Goal: Information Seeking & Learning: Check status

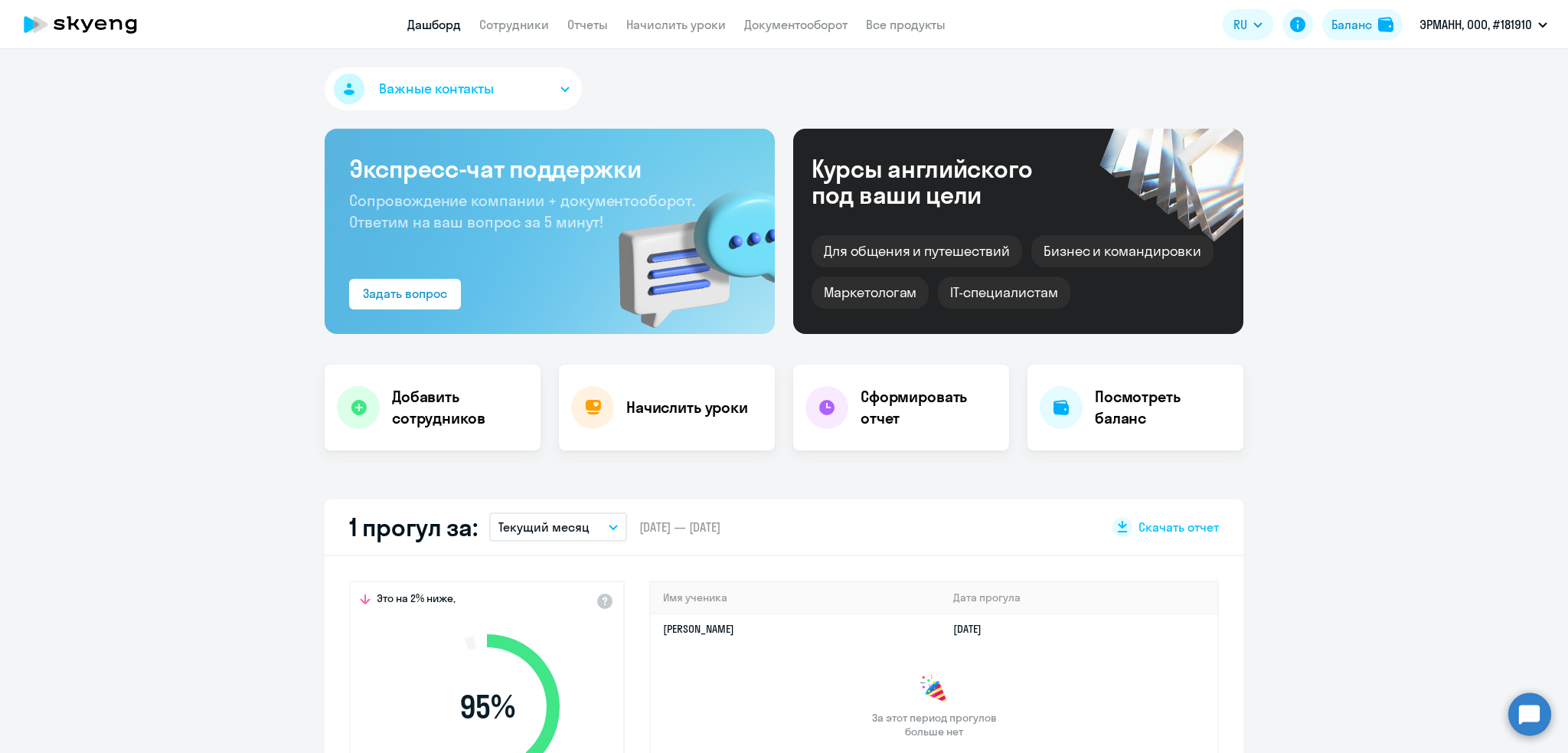
click at [511, 23] on link "Сотрудники" at bounding box center [514, 25] width 70 height 15
select select "30"
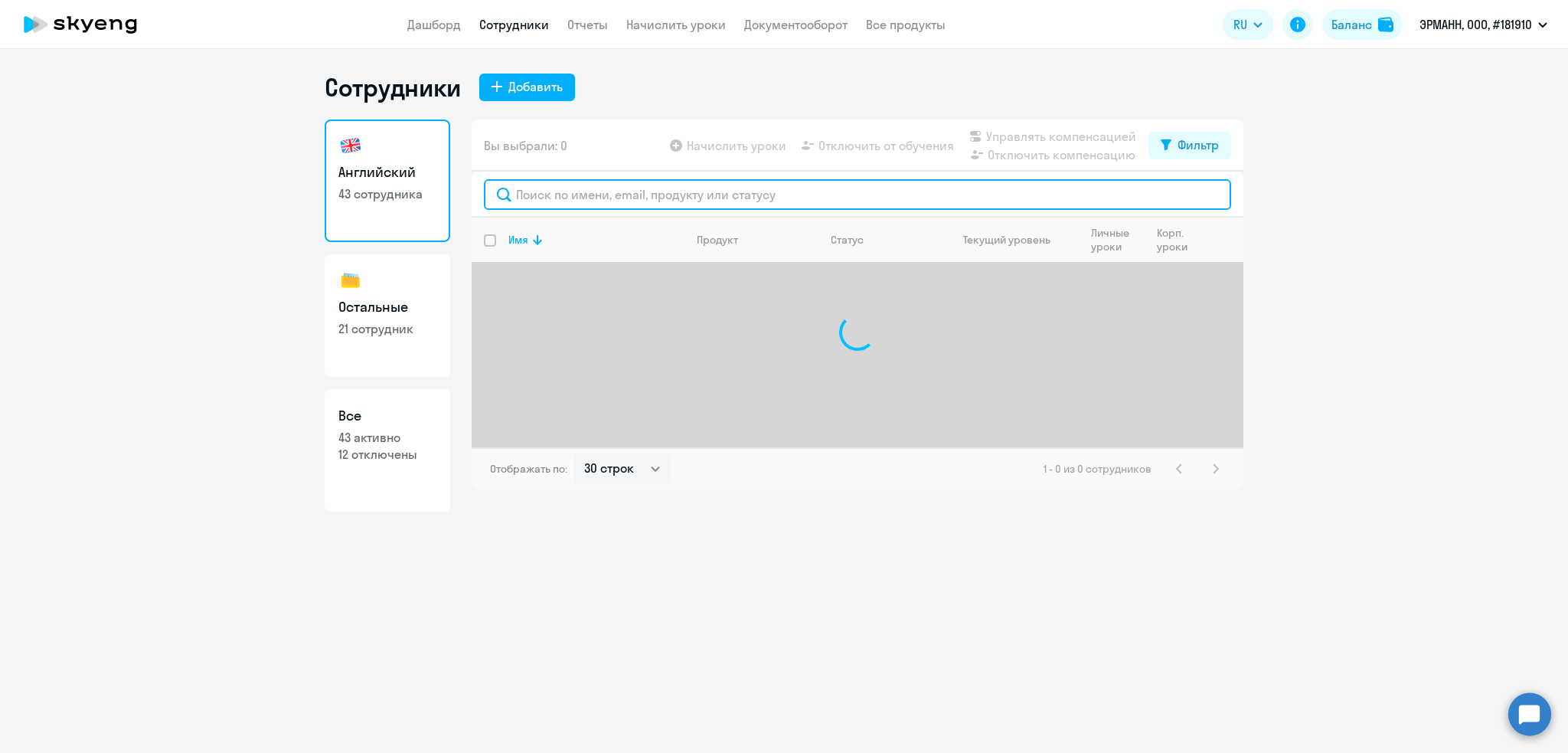
click at [569, 193] on input "text" at bounding box center [857, 194] width 747 height 31
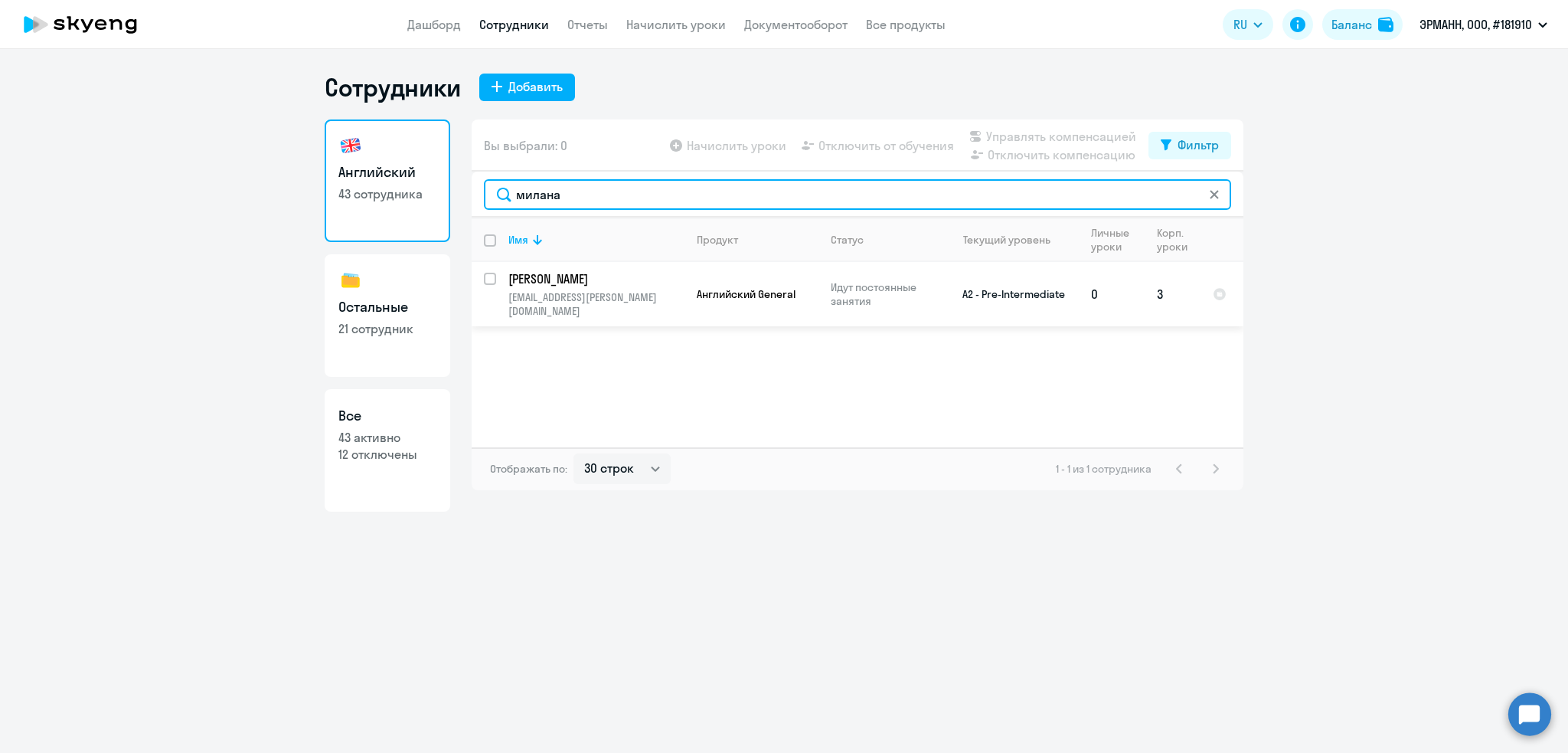
type input "милана"
click at [590, 288] on td "Загиева Милана milana.zagieva@ehrmann.ru" at bounding box center [590, 294] width 188 height 64
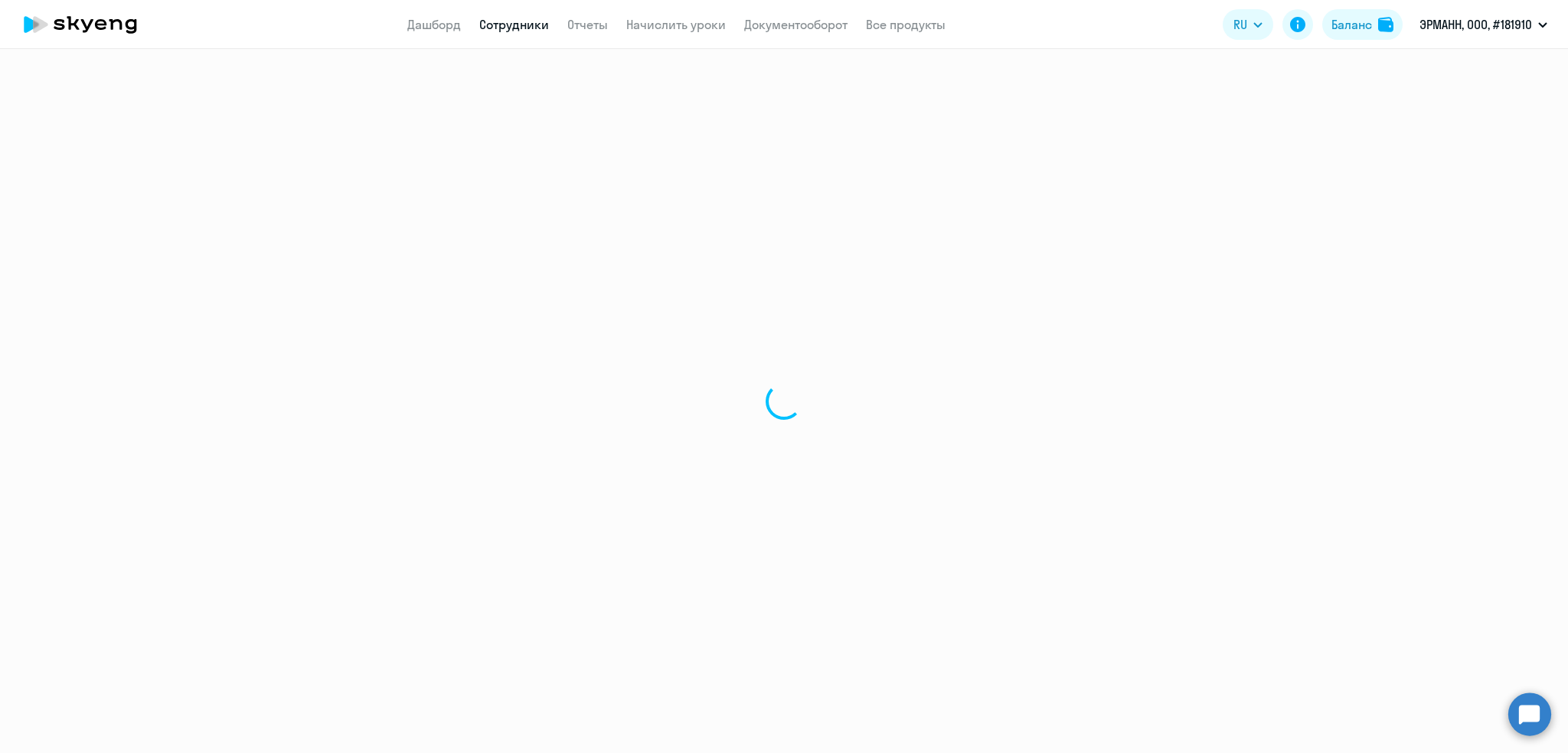
select select "english"
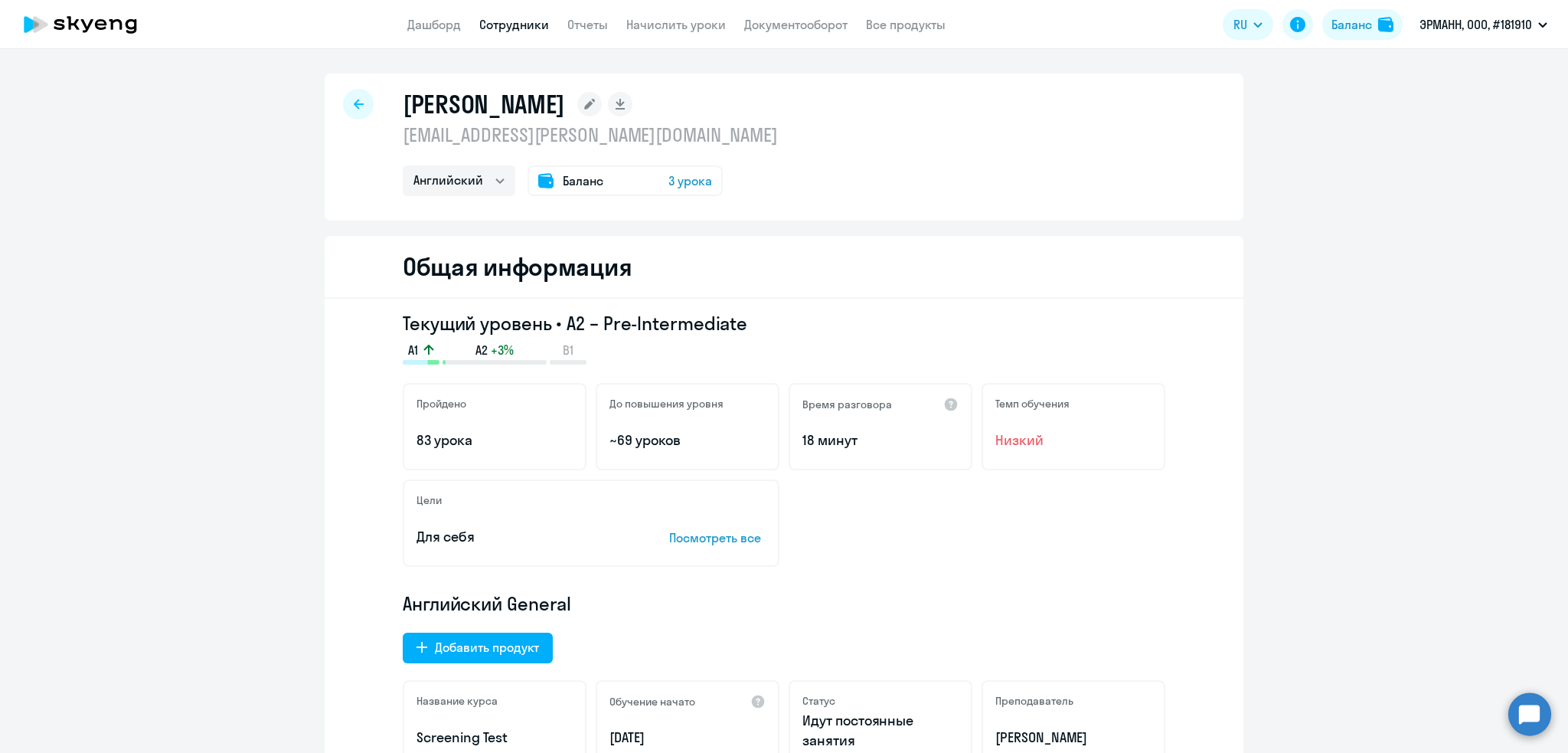
click at [578, 181] on span "Баланс" at bounding box center [583, 181] width 41 height 19
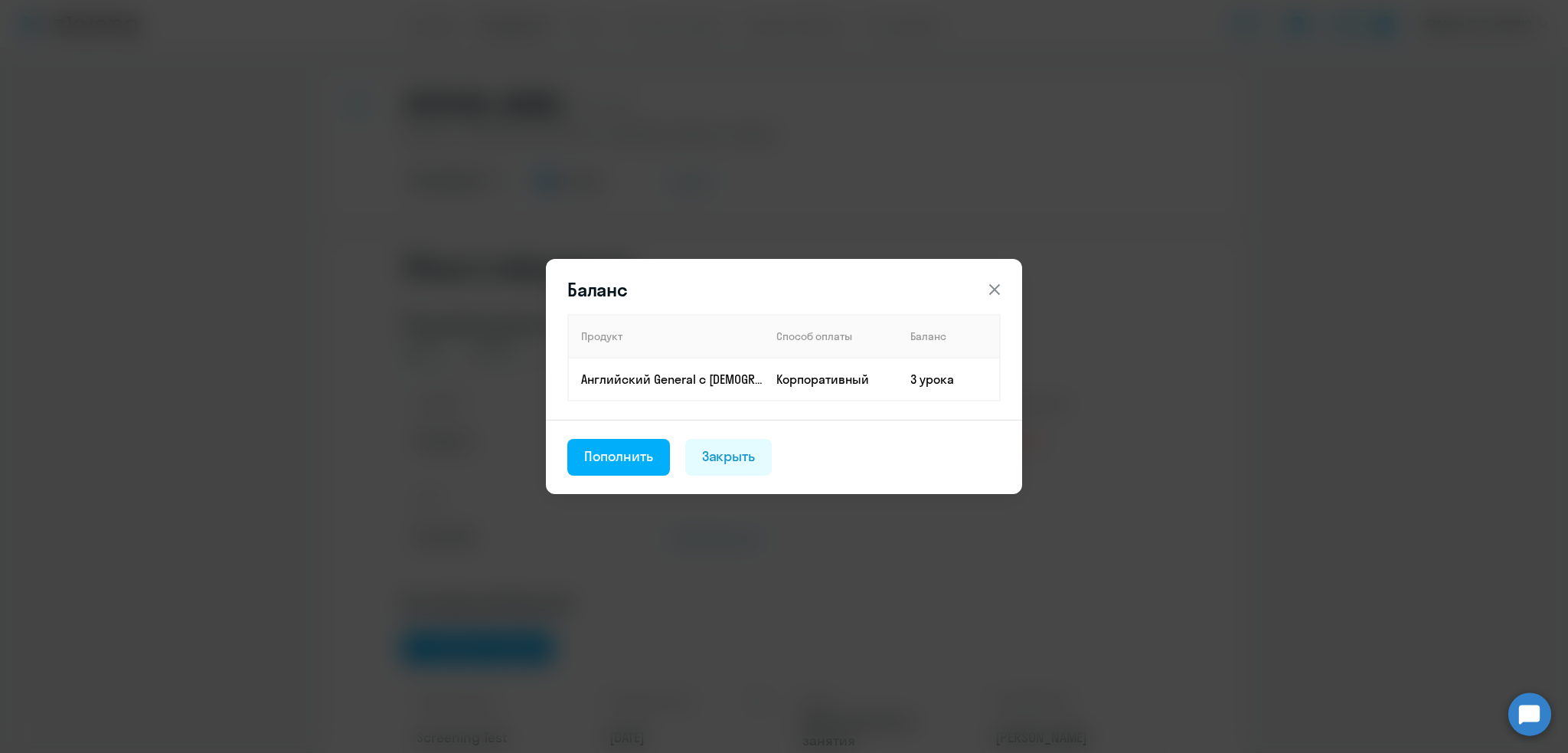
click at [998, 291] on icon at bounding box center [994, 290] width 19 height 19
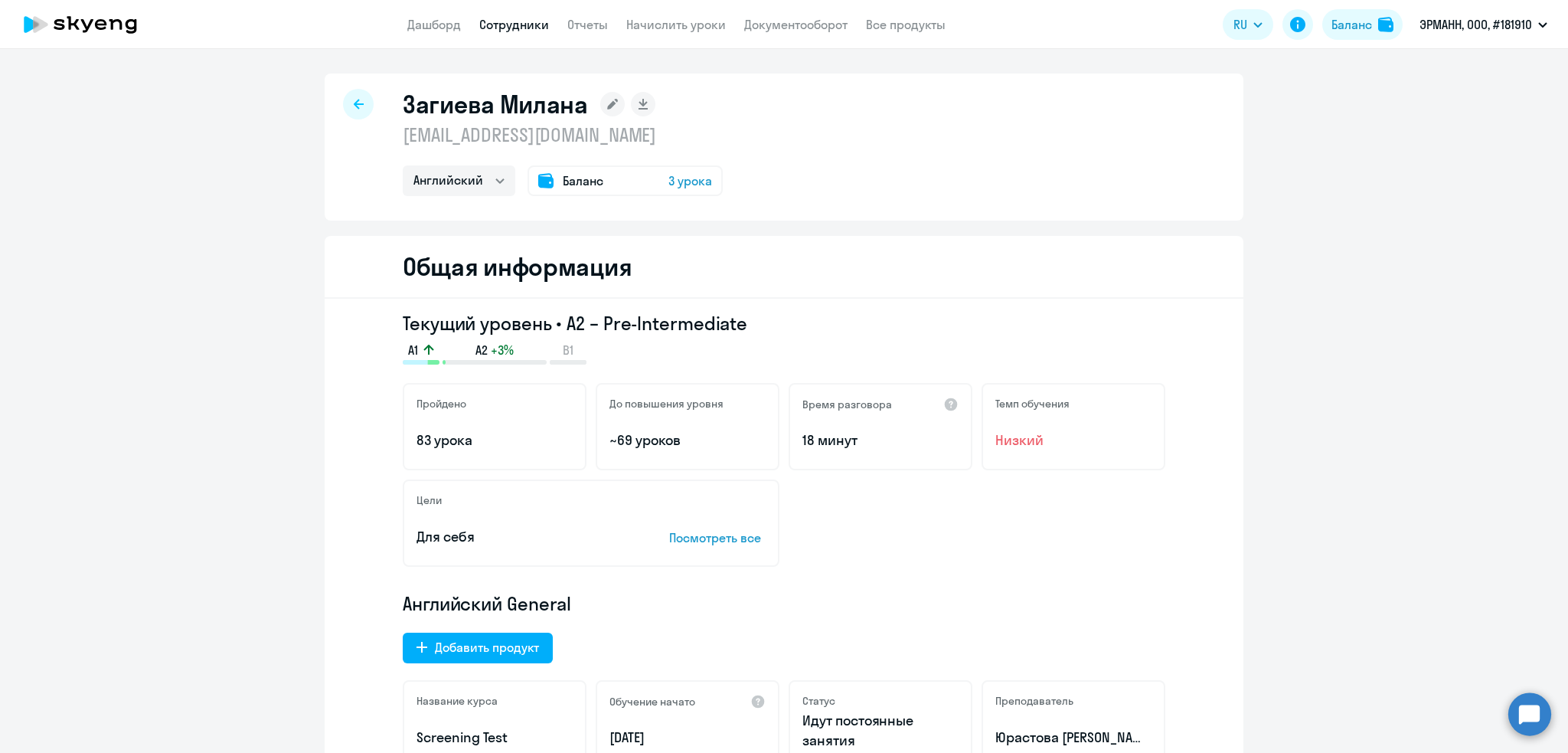
select select "english"
drag, startPoint x: 652, startPoint y: 142, endPoint x: 394, endPoint y: 140, distance: 258.0
click at [403, 140] on p "[EMAIL_ADDRESS][DOMAIN_NAME]" at bounding box center [563, 135] width 320 height 25
copy p "[EMAIL_ADDRESS][DOMAIN_NAME]"
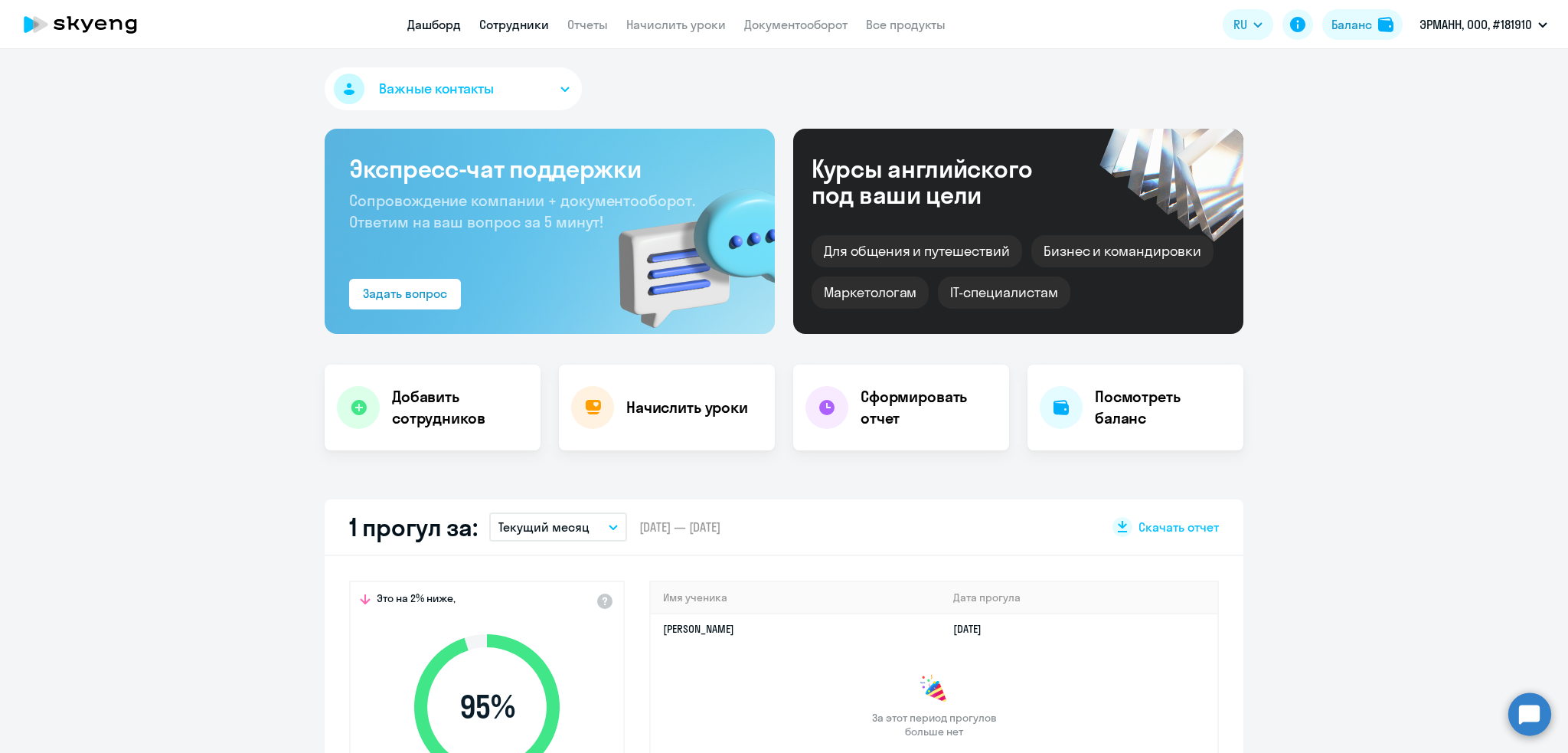
click at [526, 24] on link "Сотрудники" at bounding box center [514, 25] width 70 height 15
select select "30"
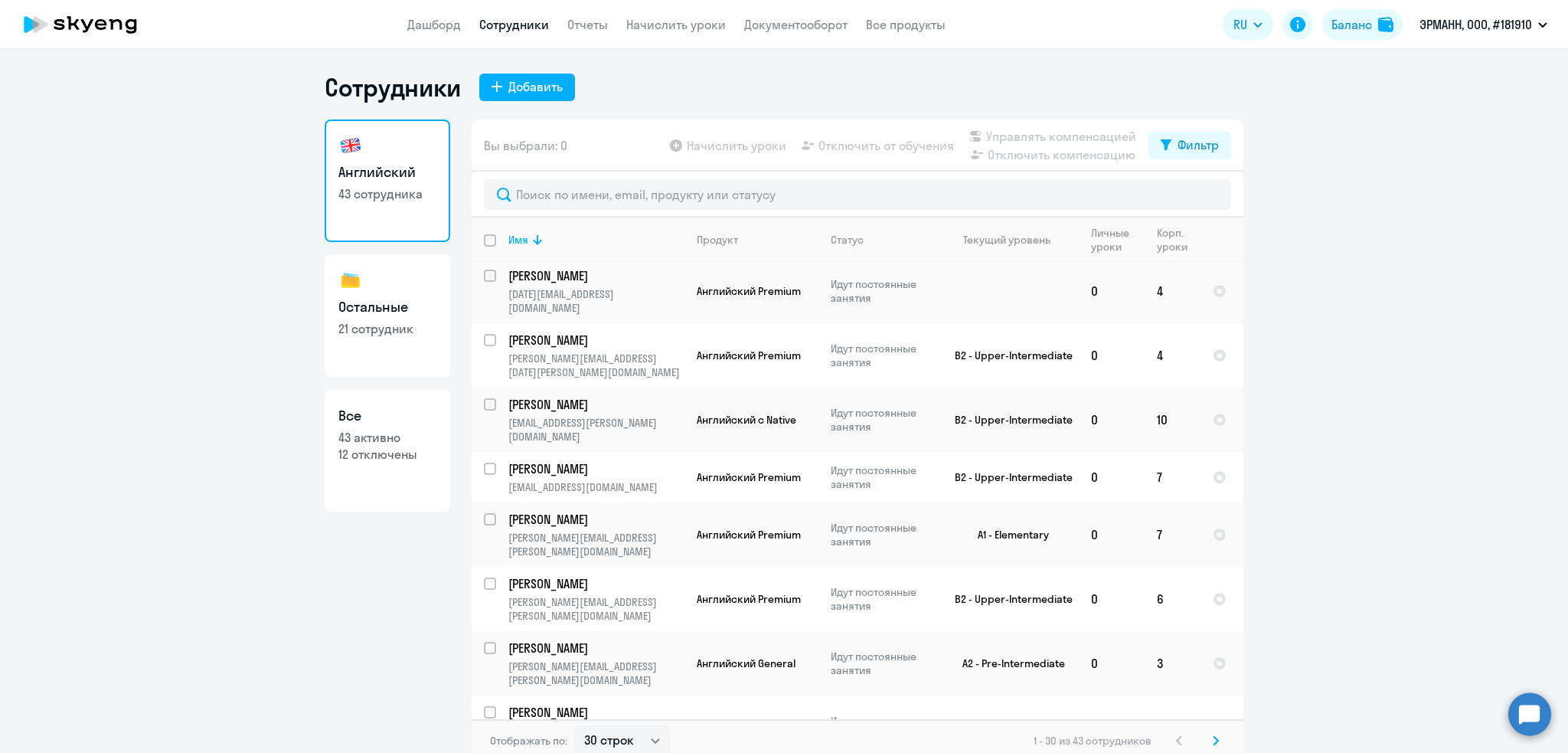
scroll to position [1036, 0]
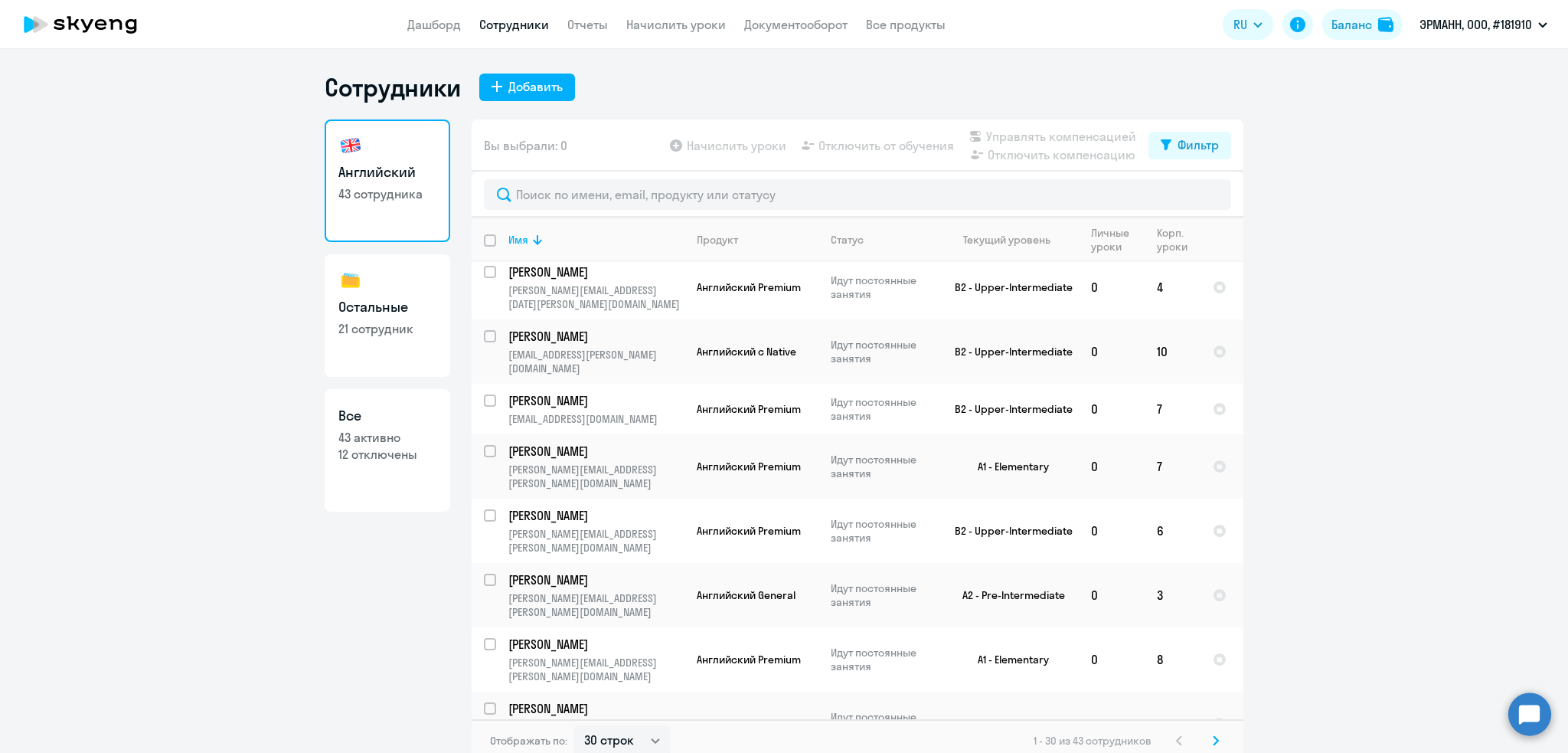
click at [1213, 735] on icon at bounding box center [1215, 740] width 6 height 11
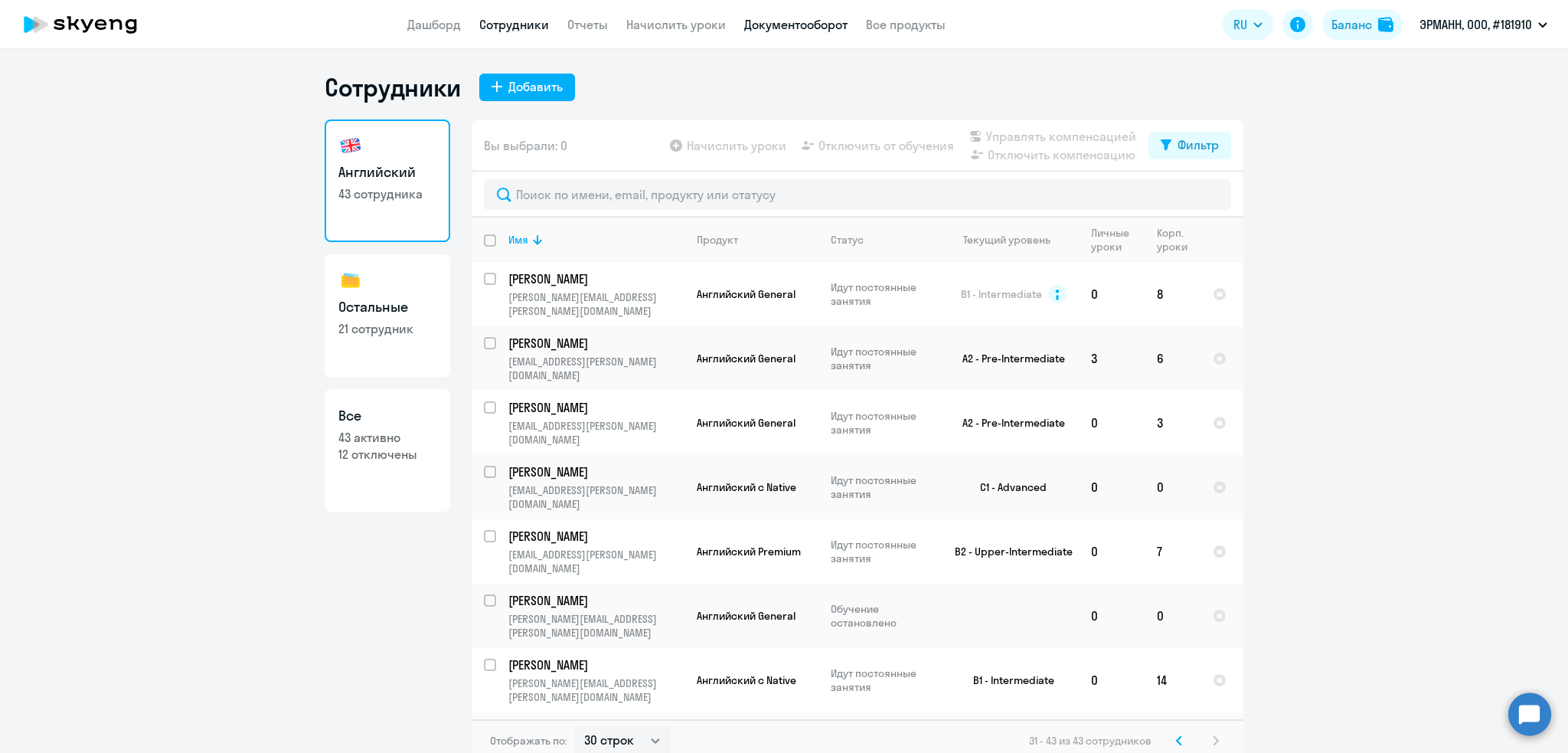
click at [811, 26] on link "Документооборот" at bounding box center [796, 25] width 103 height 15
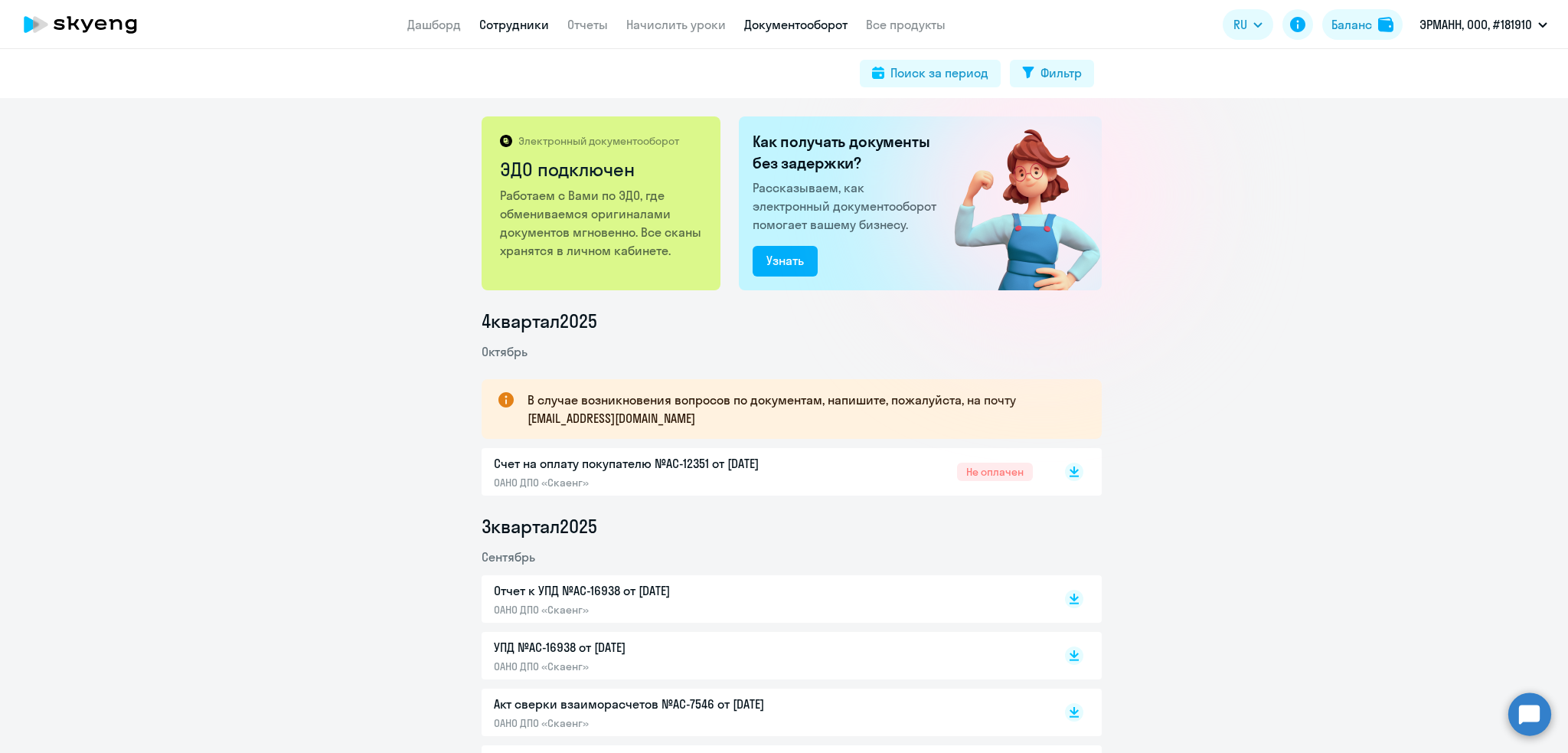
click at [525, 24] on link "Сотрудники" at bounding box center [514, 25] width 70 height 15
select select "30"
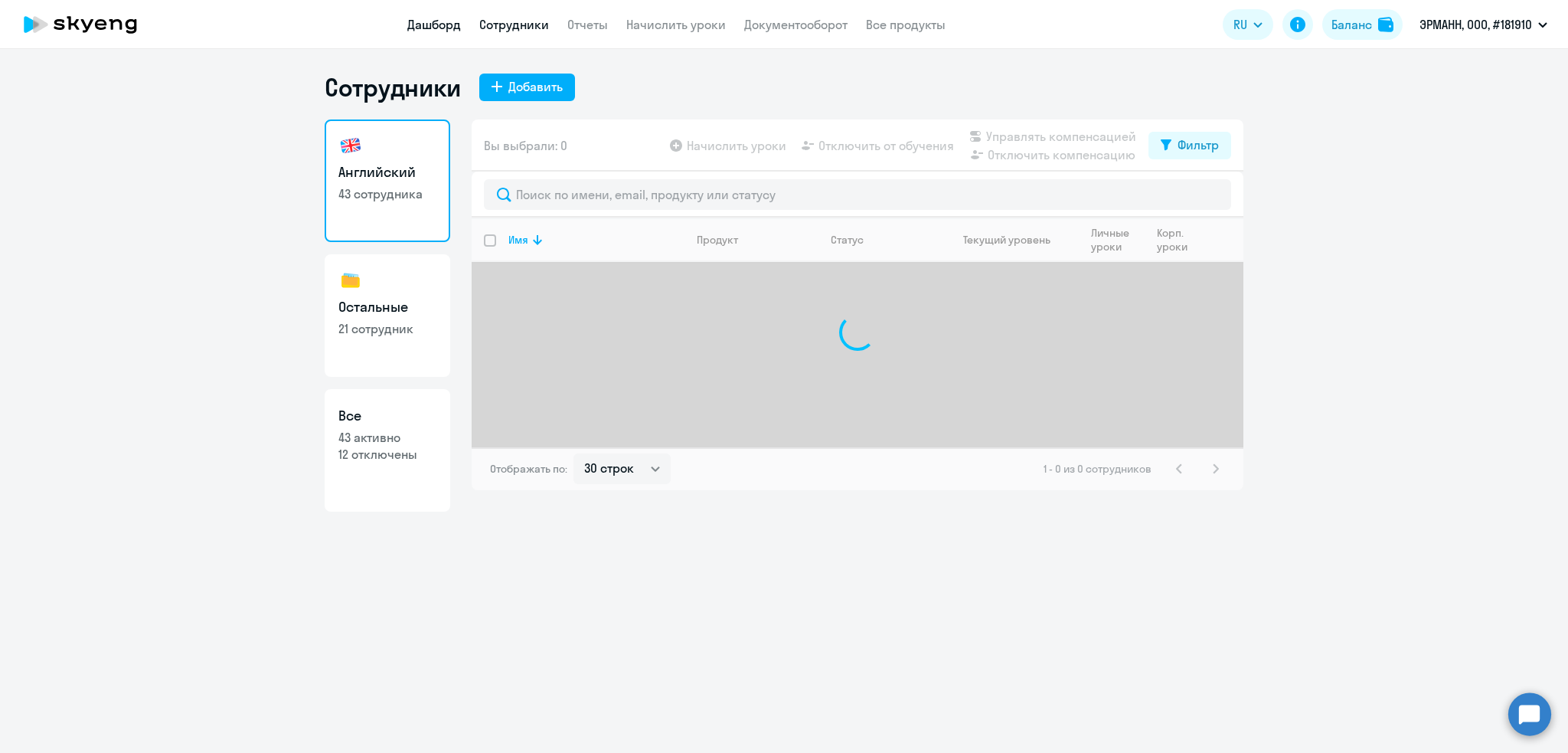
click at [430, 20] on link "Дашборд" at bounding box center [433, 25] width 53 height 15
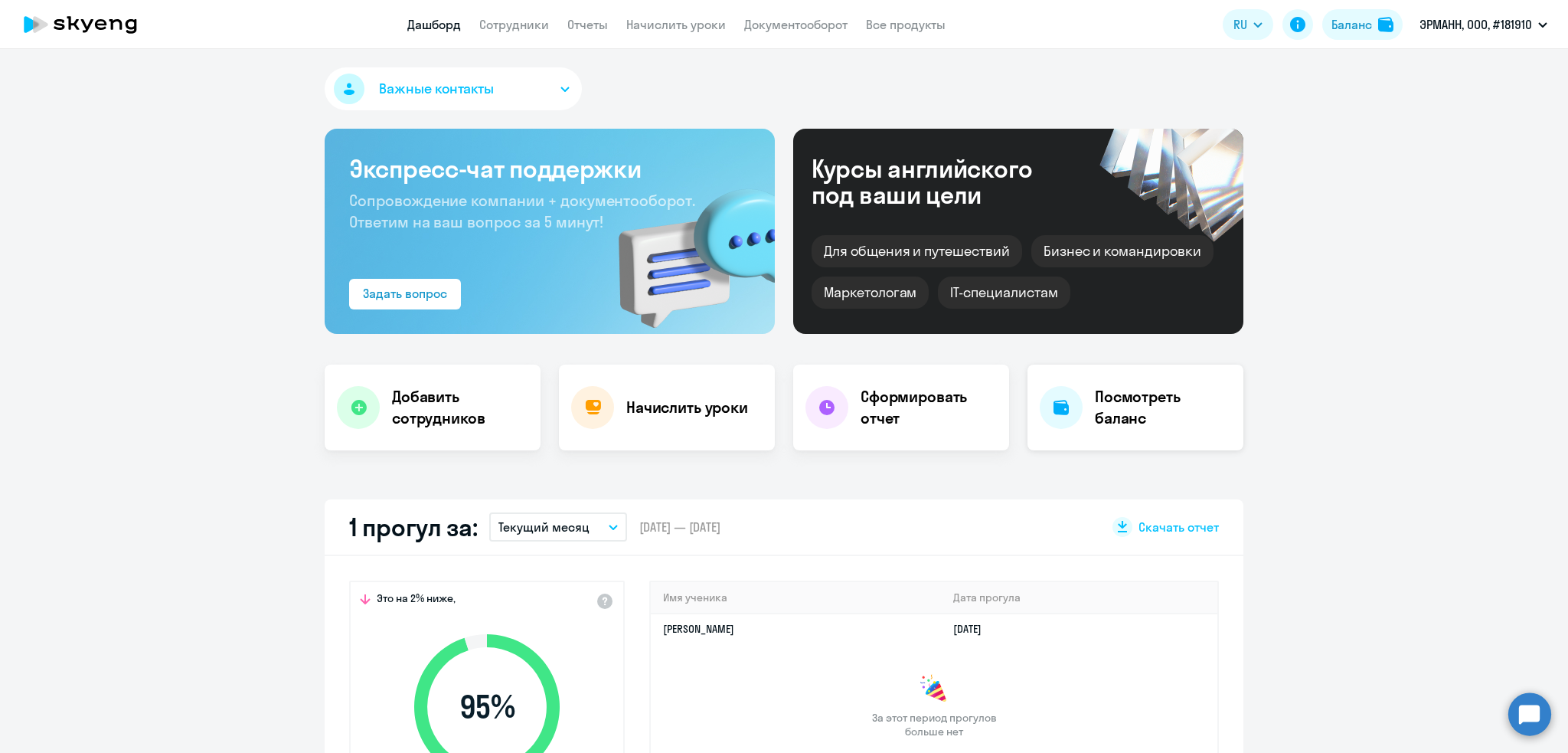
click at [1103, 423] on h4 "Посмотреть баланс" at bounding box center [1163, 407] width 136 height 43
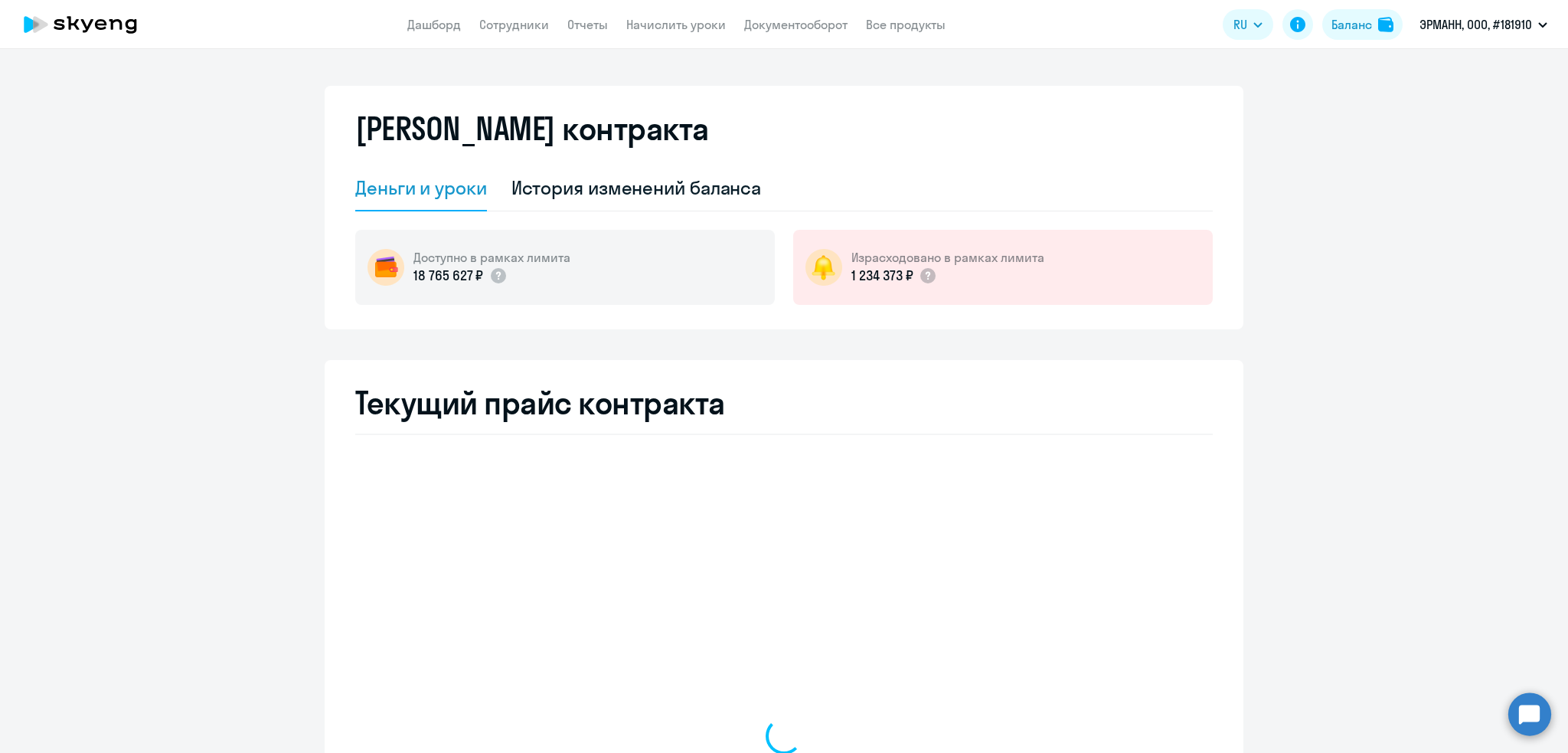
select select "english_adult_not_native_speaker"
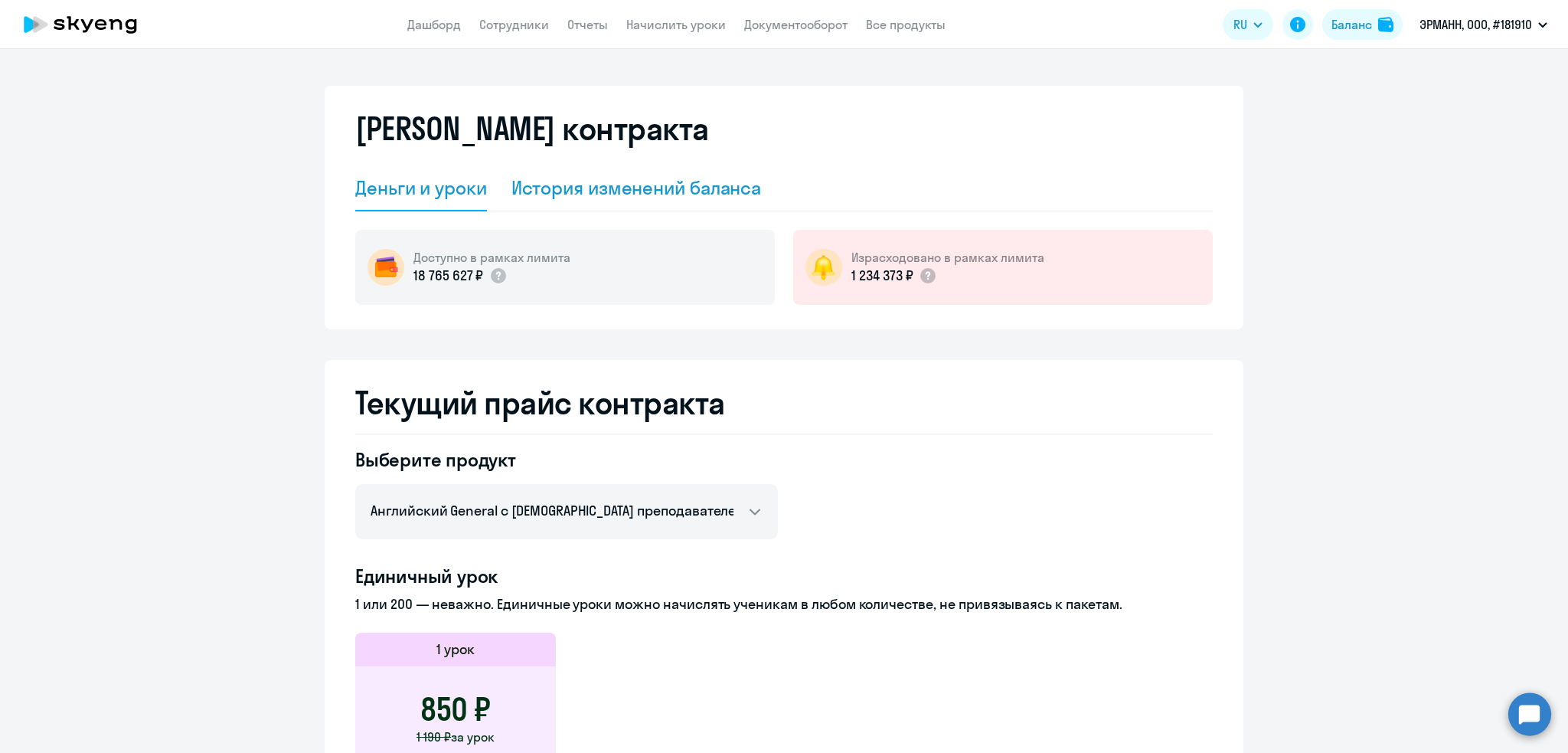
click at [545, 187] on div "История изменений баланса" at bounding box center [636, 187] width 250 height 25
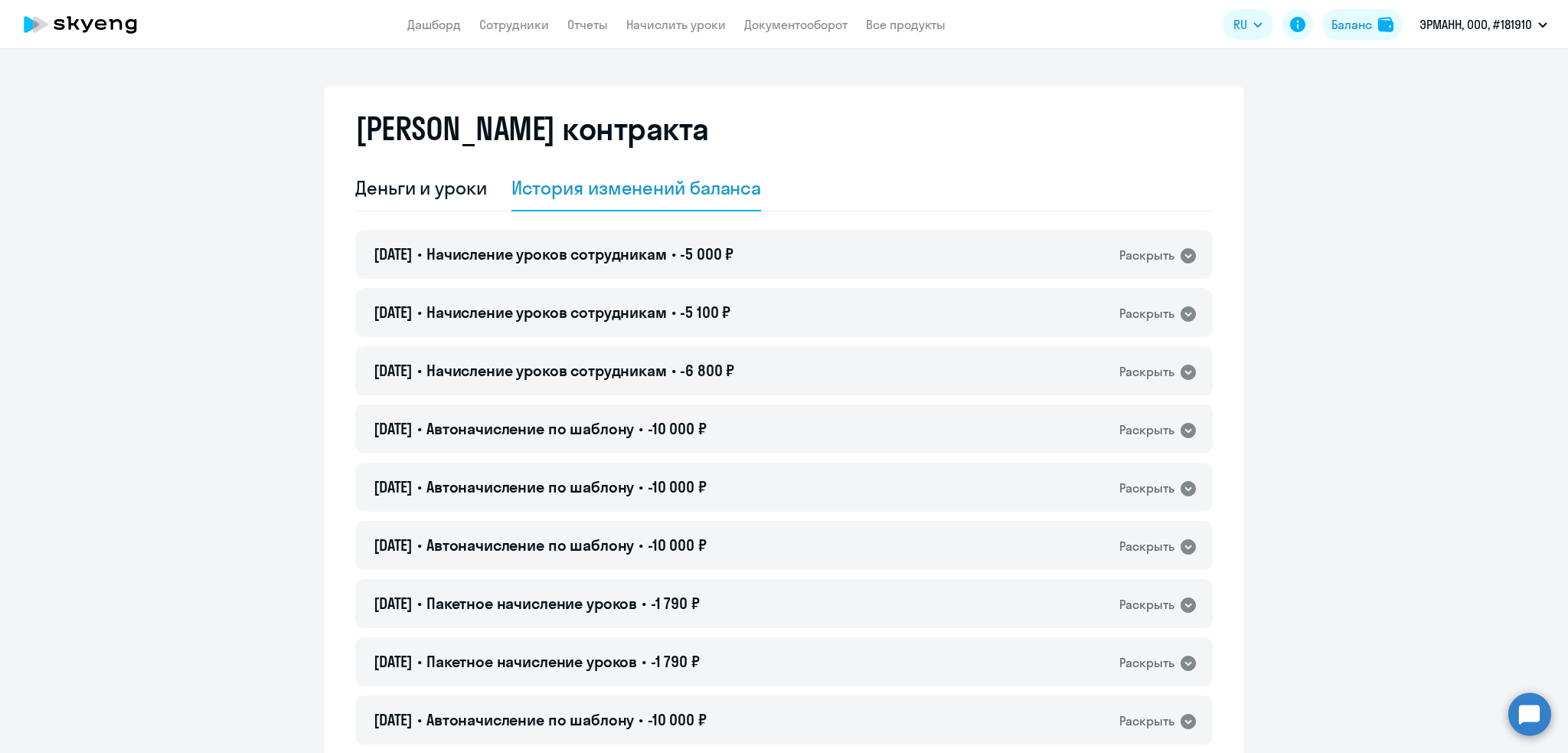
scroll to position [15, 0]
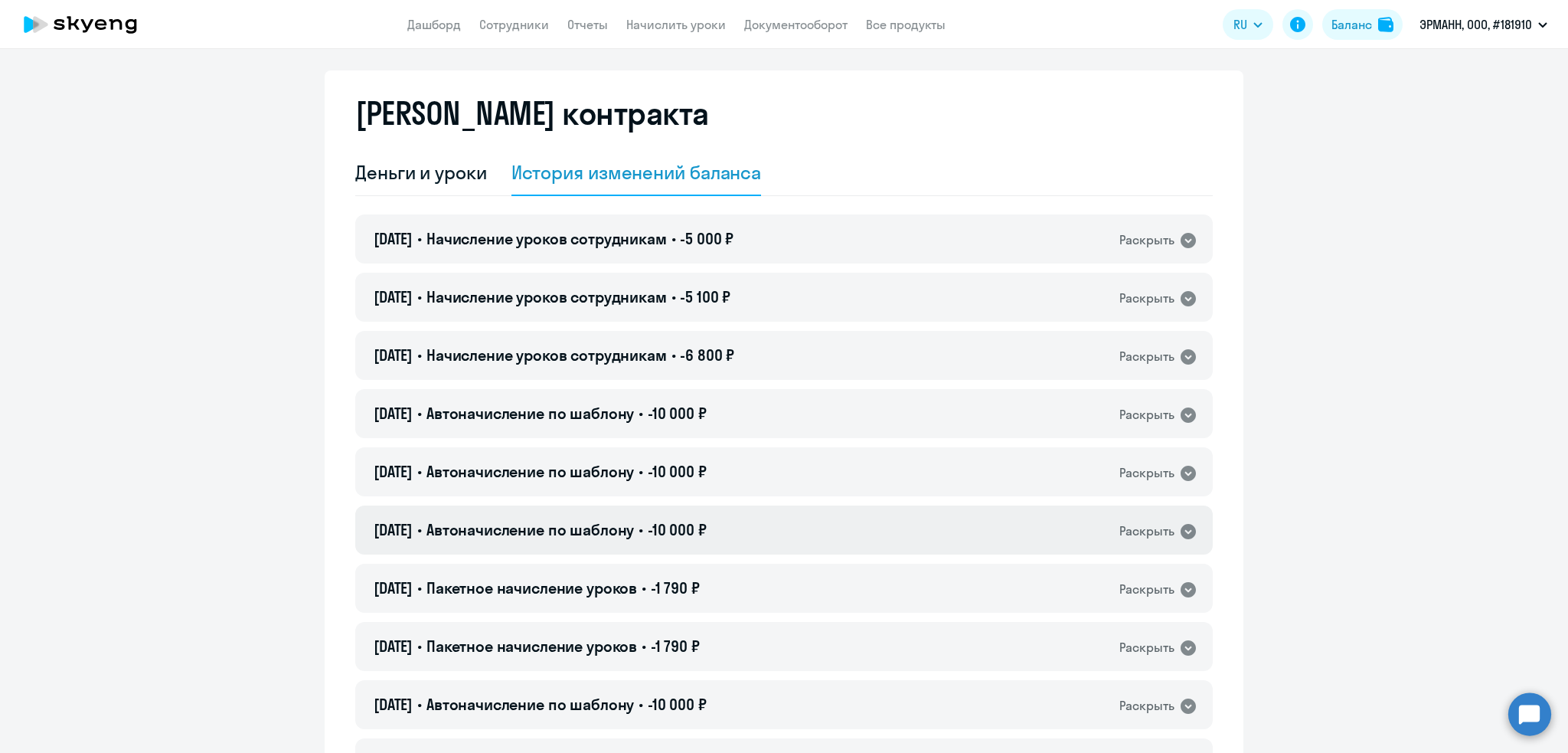
click at [568, 533] on span "Автоначисление по шаблону" at bounding box center [530, 529] width 208 height 20
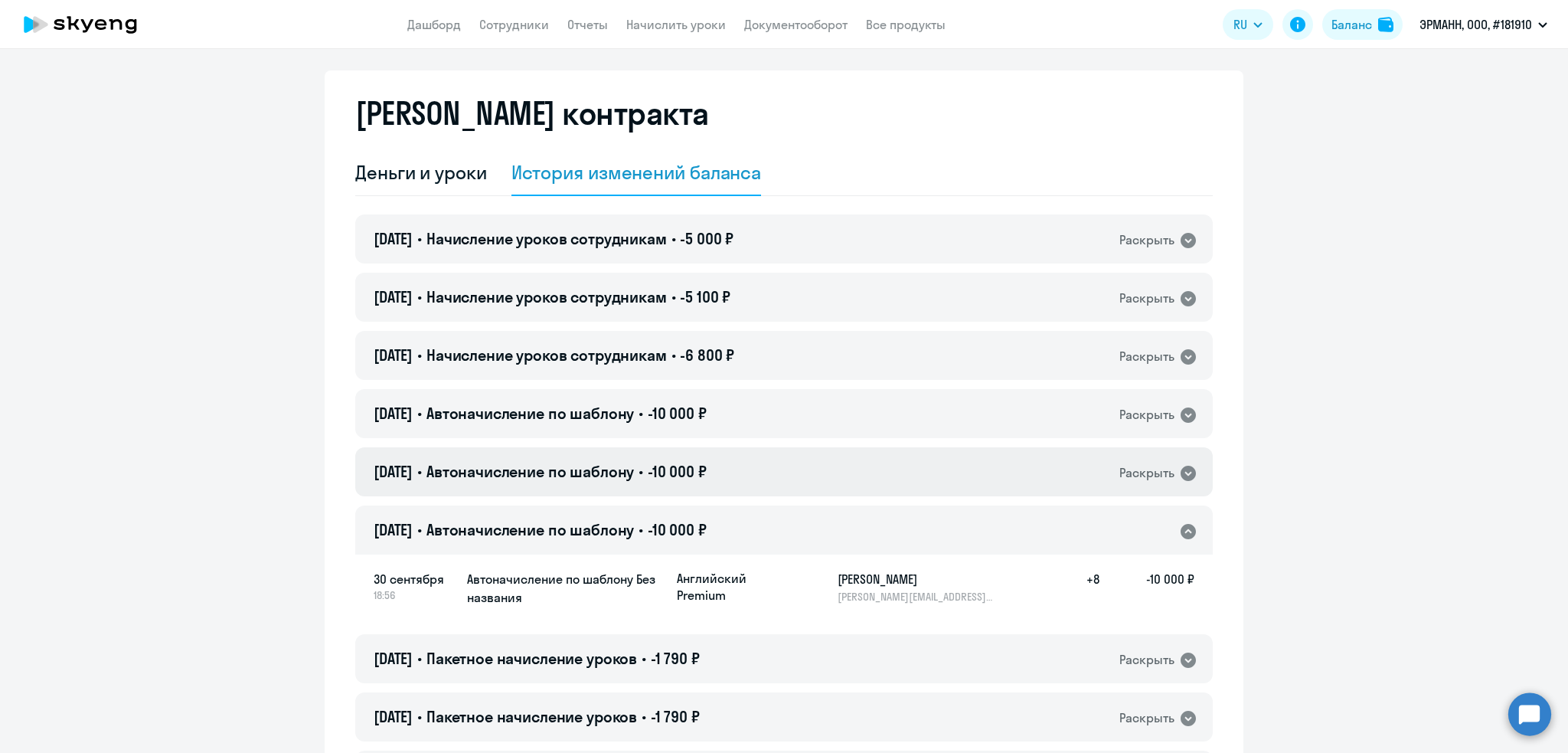
click at [557, 470] on span "Автоначисление по шаблону" at bounding box center [530, 471] width 208 height 20
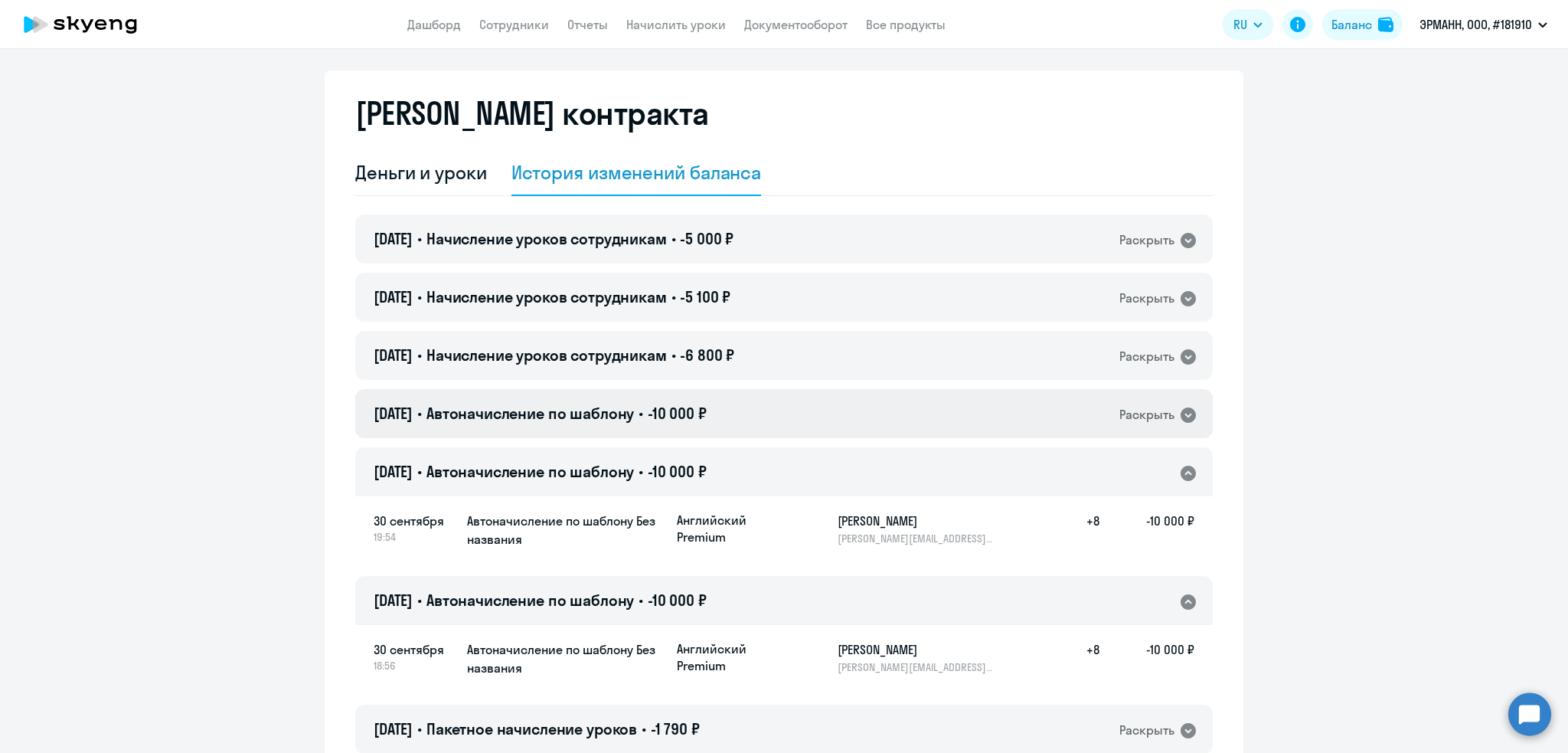
click at [559, 419] on span "Автоначисление по шаблону" at bounding box center [530, 413] width 208 height 20
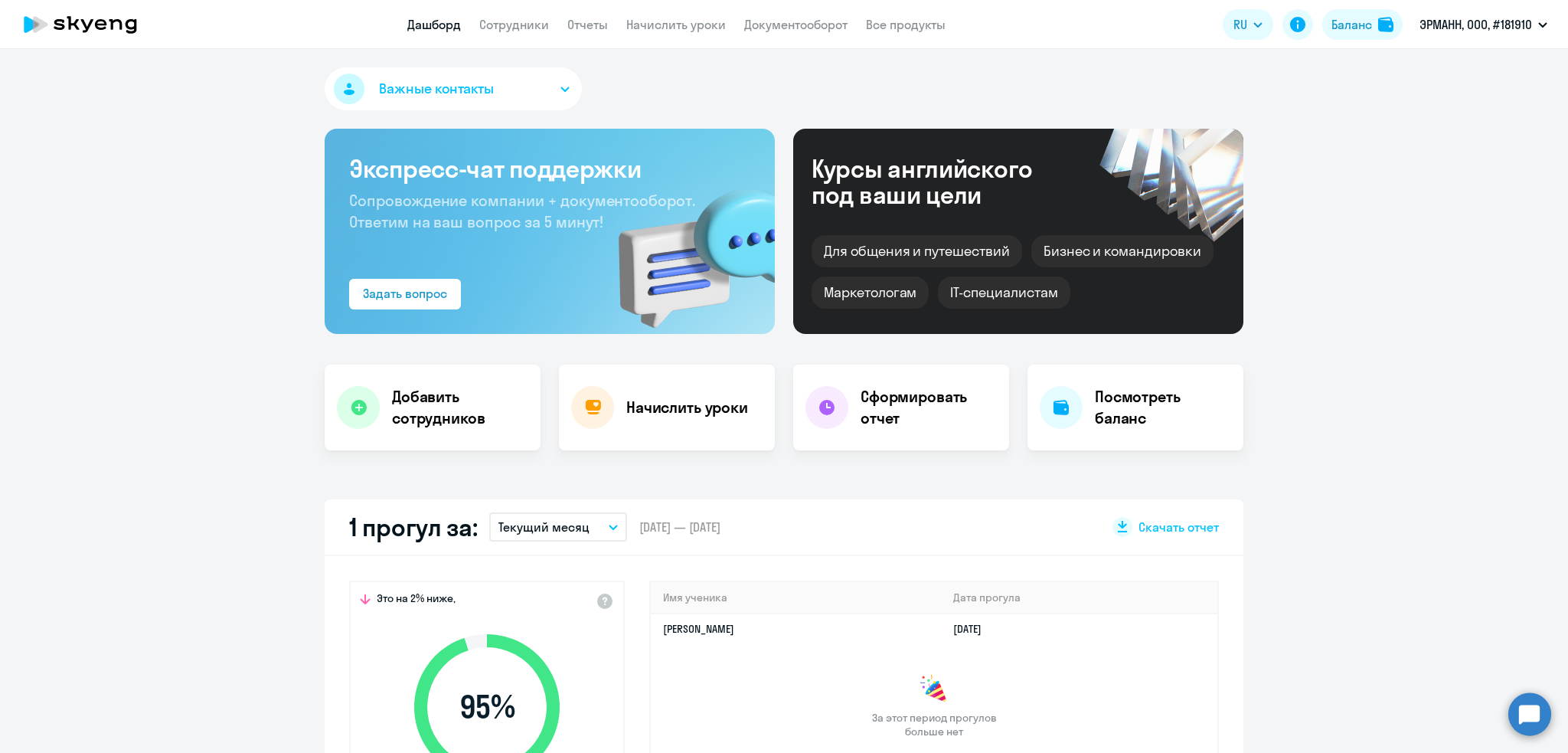
select select "30"
